Goal: Transaction & Acquisition: Purchase product/service

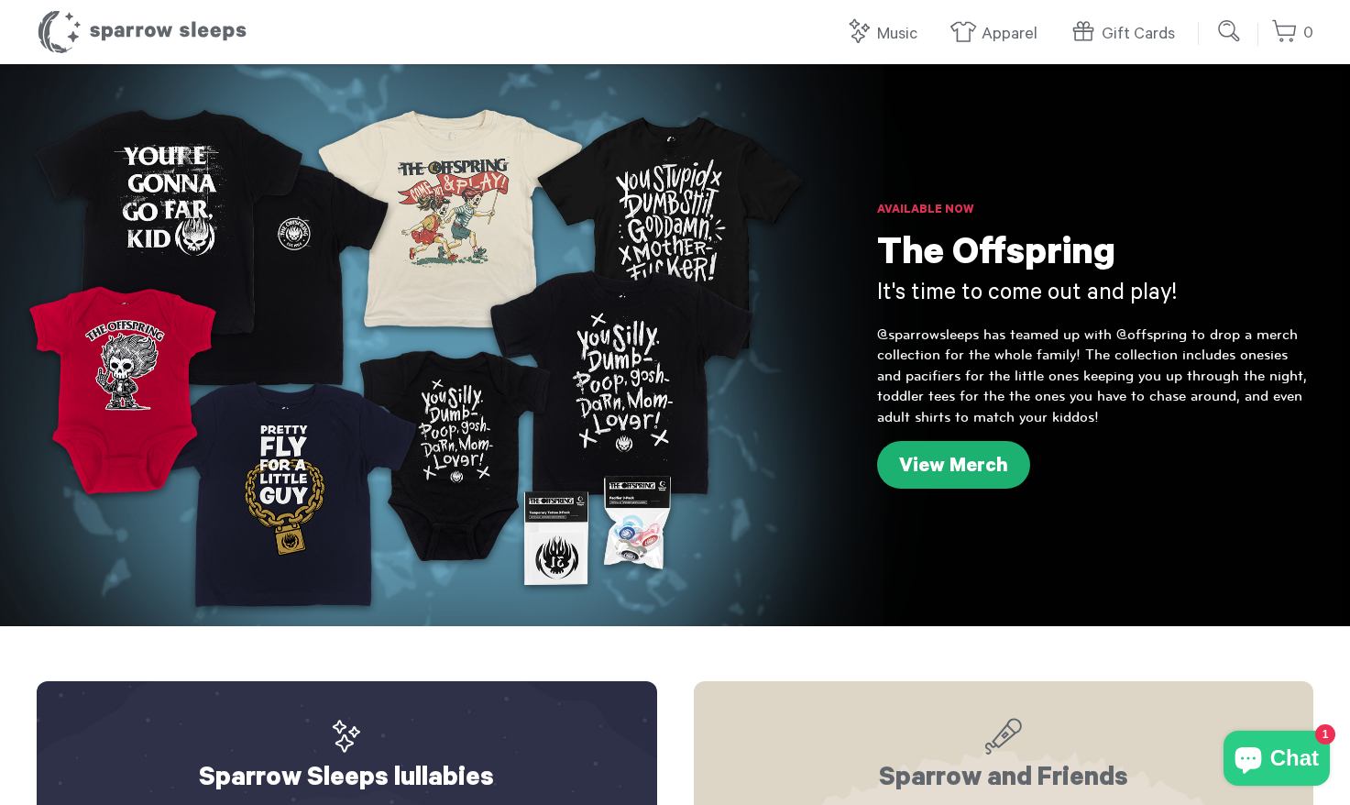
click at [942, 461] on link "View Merch" at bounding box center [953, 465] width 153 height 48
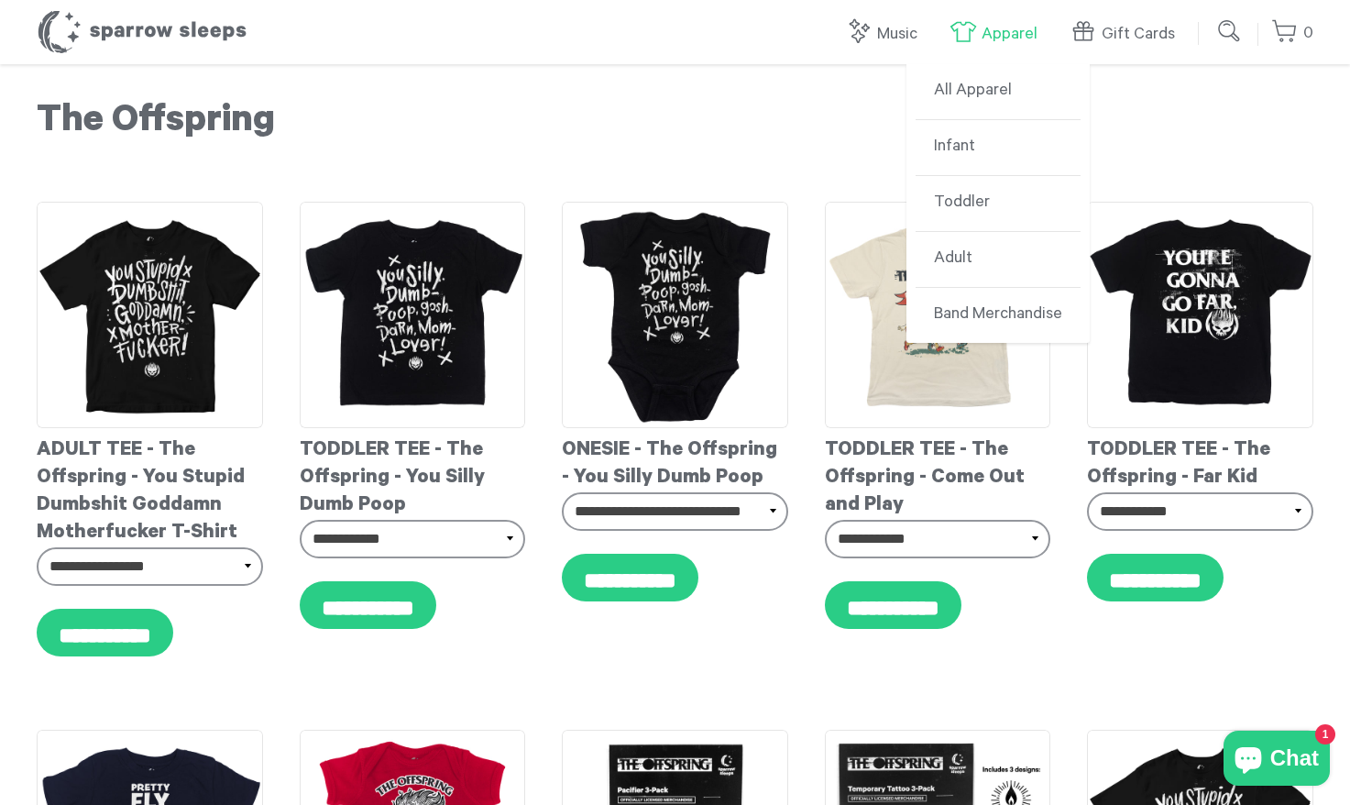
click at [1038, 32] on link "Apparel" at bounding box center [997, 34] width 97 height 39
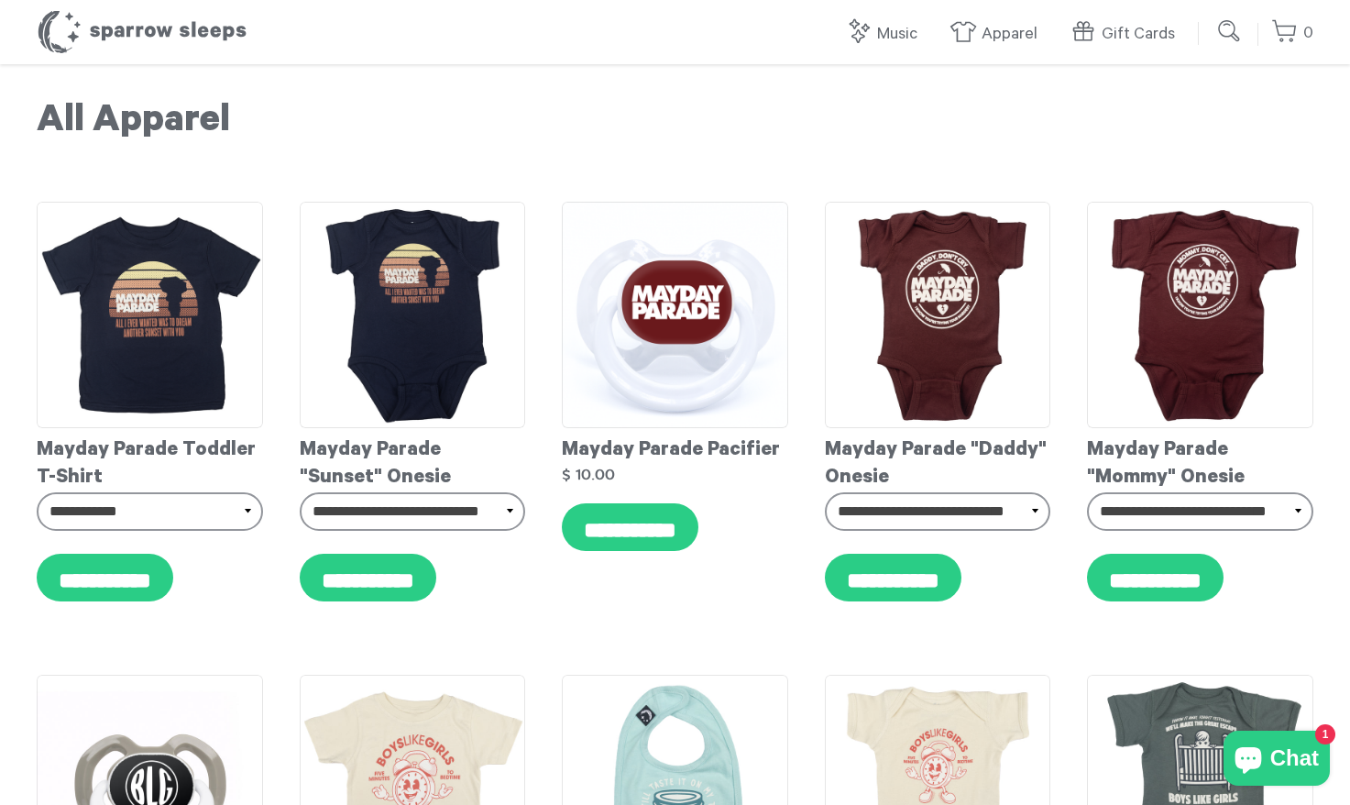
click at [706, 140] on h1 "All Apparel" at bounding box center [675, 124] width 1276 height 46
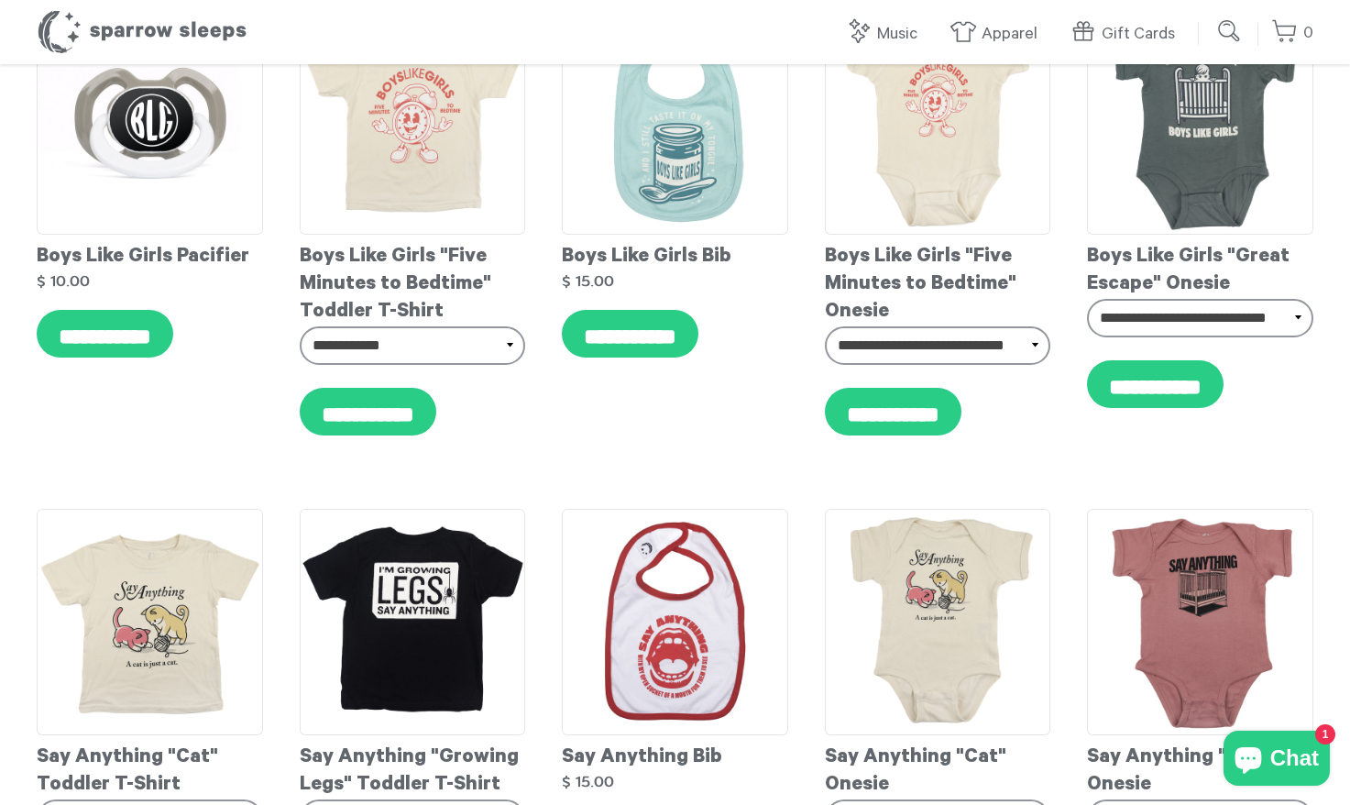
scroll to position [672, 0]
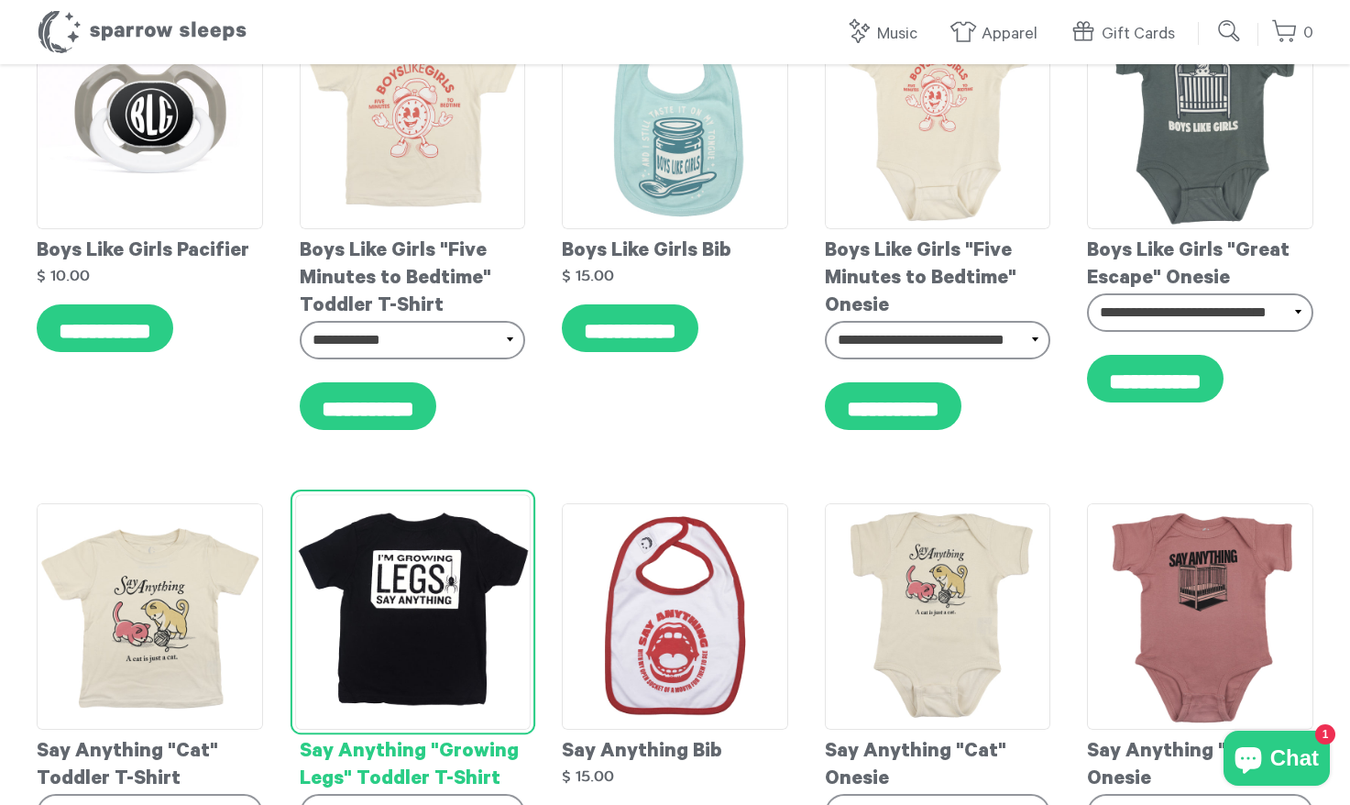
click at [464, 535] on img at bounding box center [412, 611] width 235 height 235
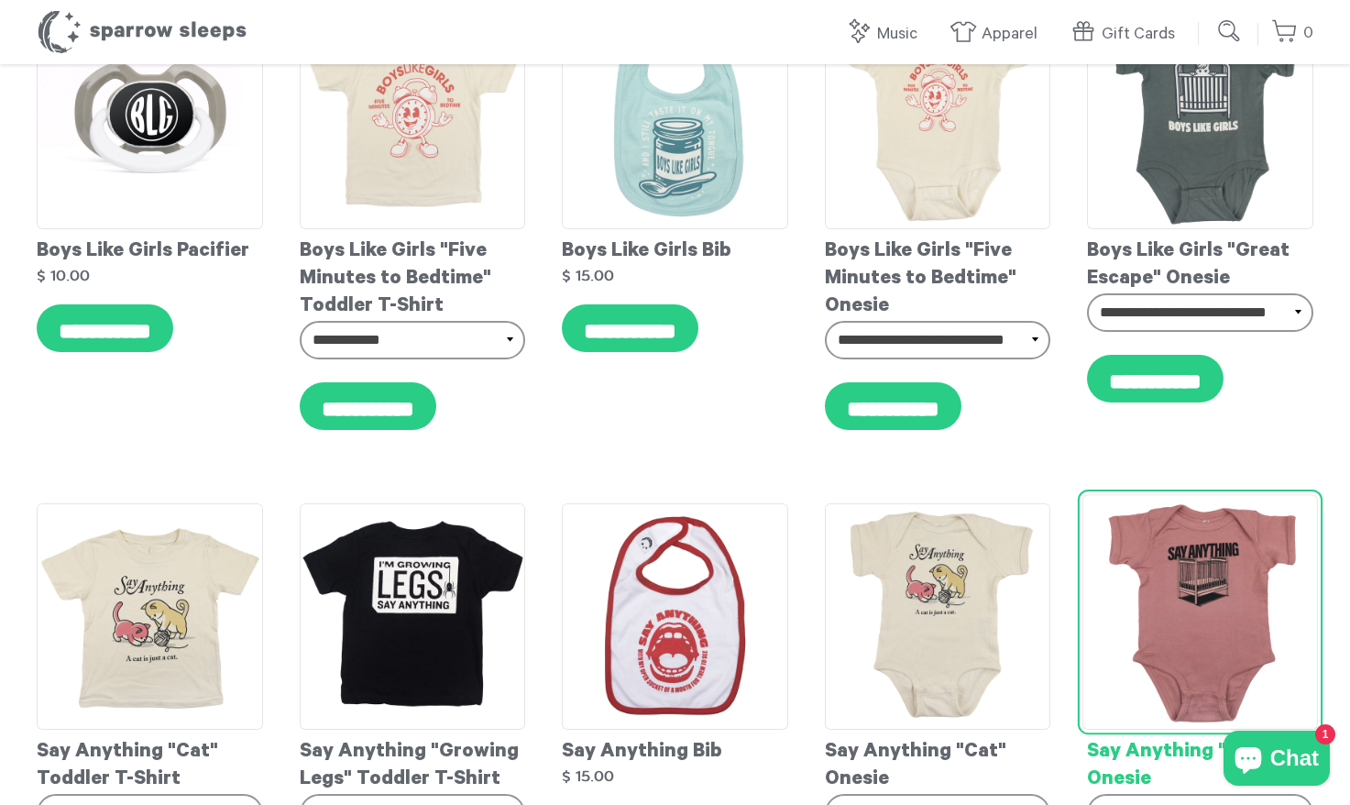
click at [1149, 586] on img at bounding box center [1199, 611] width 235 height 235
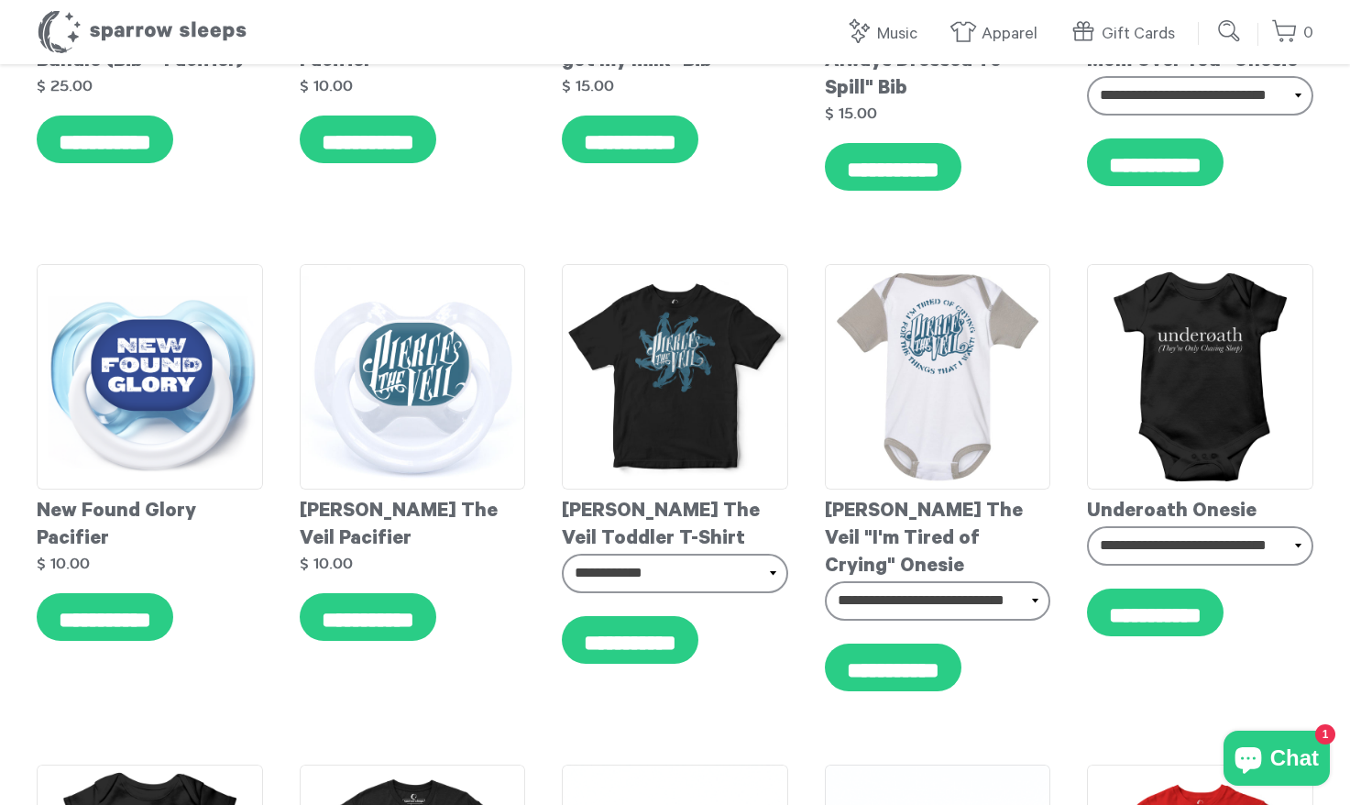
scroll to position [8512, 0]
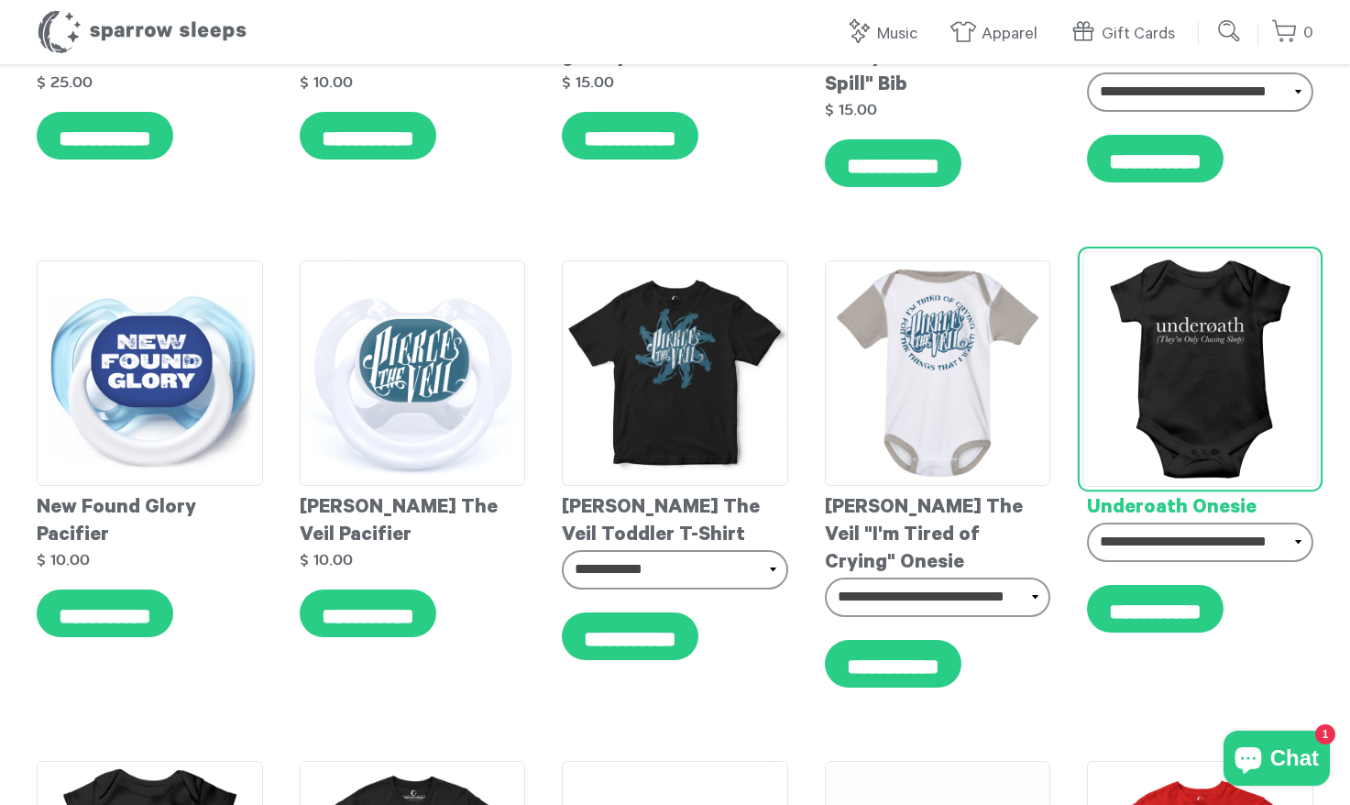
click at [1133, 339] on img at bounding box center [1199, 368] width 235 height 235
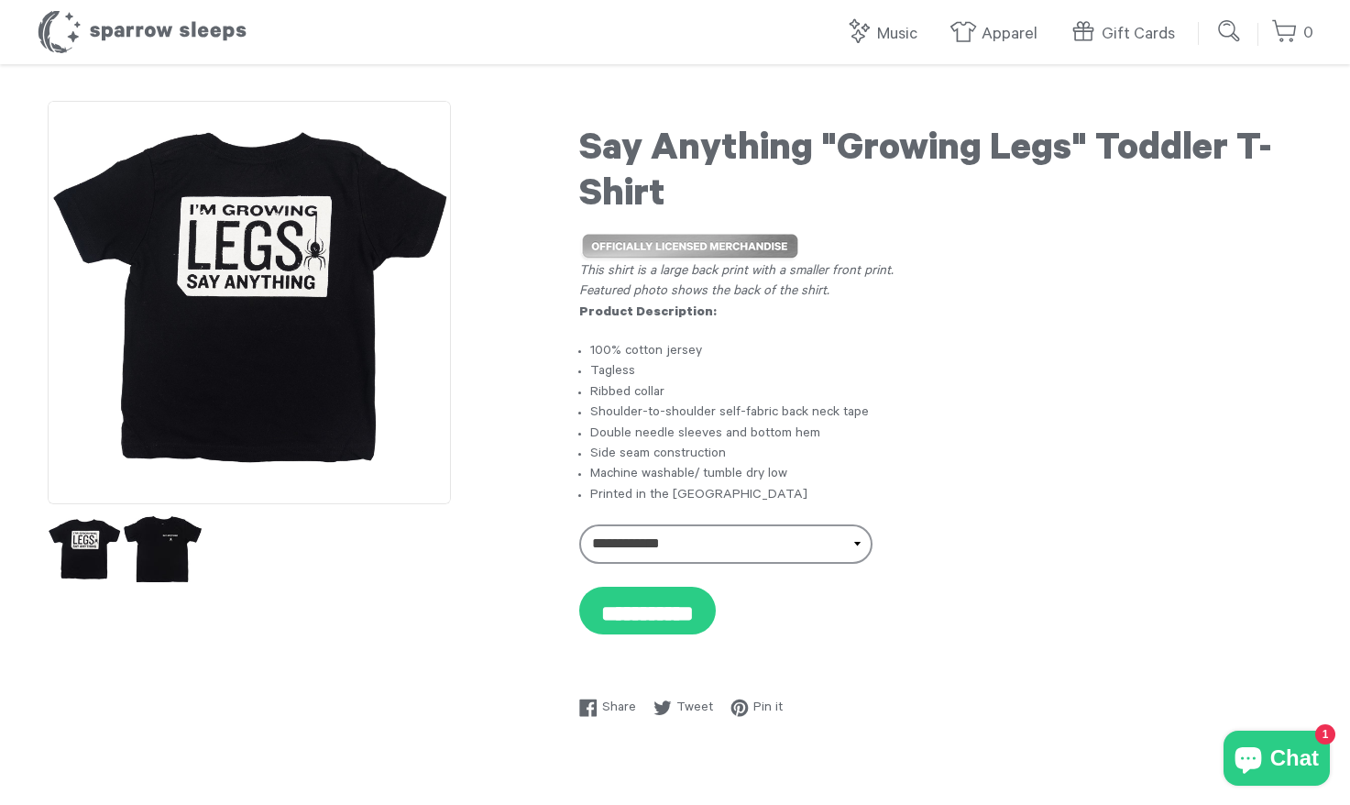
click at [181, 553] on img at bounding box center [162, 549] width 81 height 81
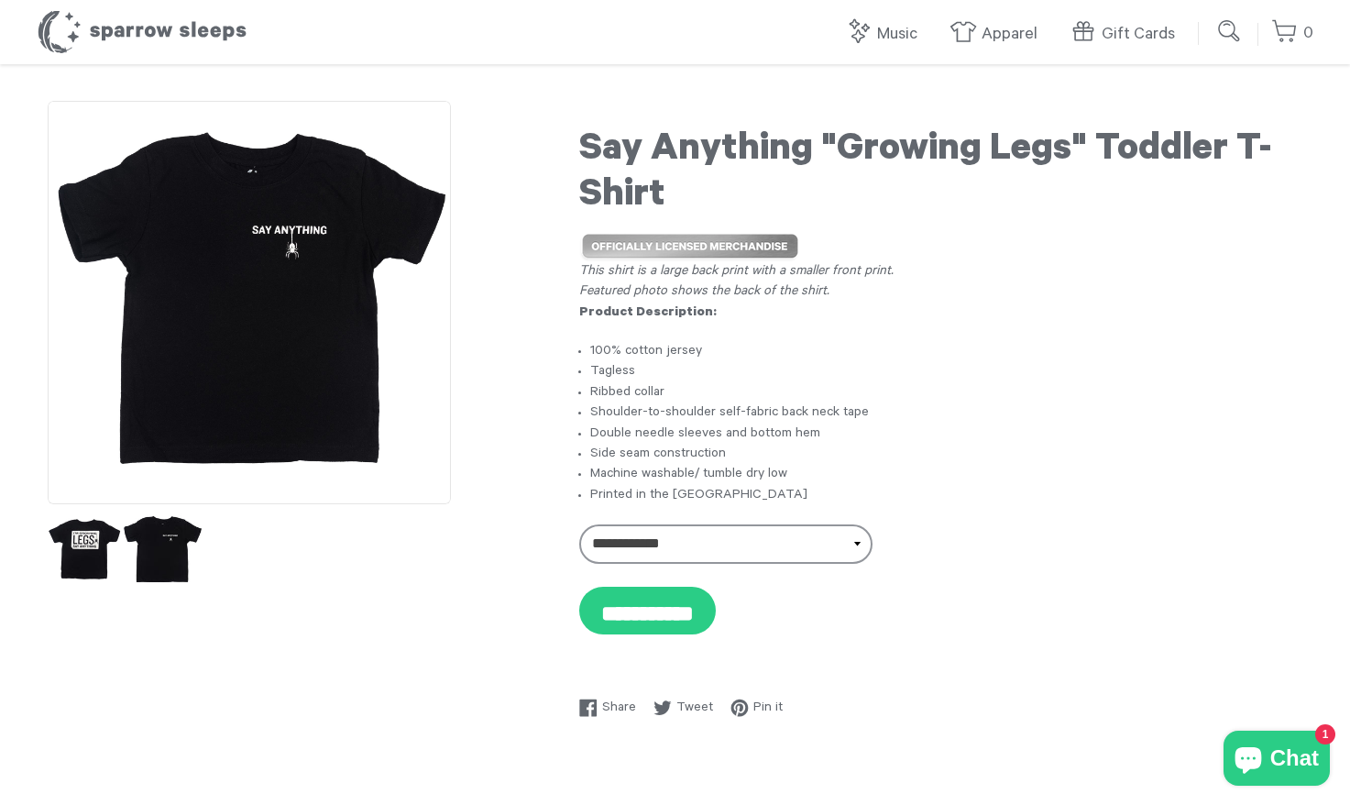
click at [164, 551] on img at bounding box center [162, 549] width 81 height 81
click at [92, 553] on img at bounding box center [84, 549] width 81 height 81
